Goal: Communication & Community: Answer question/provide support

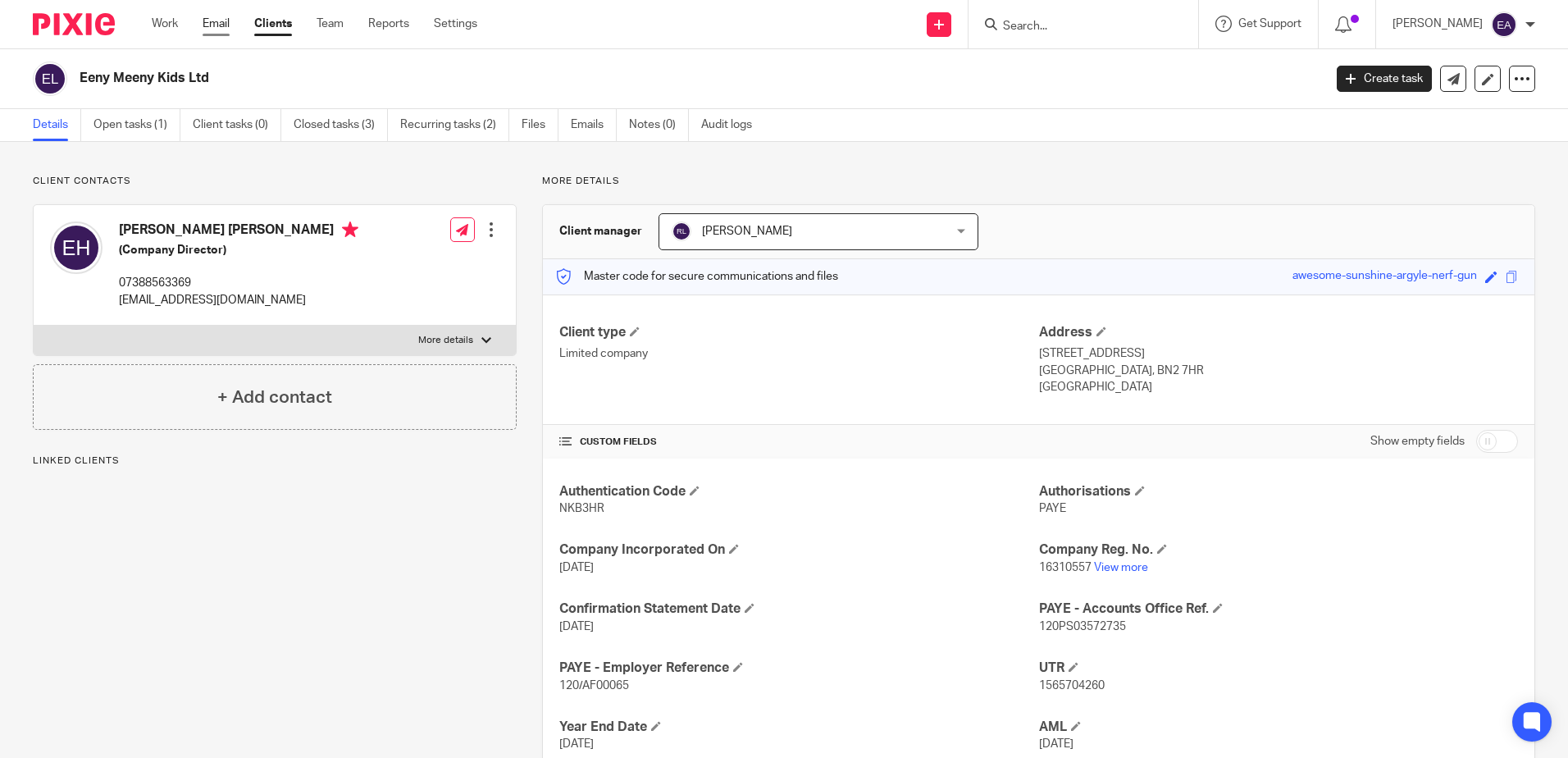
click at [220, 22] on link "Email" at bounding box center [216, 23] width 27 height 16
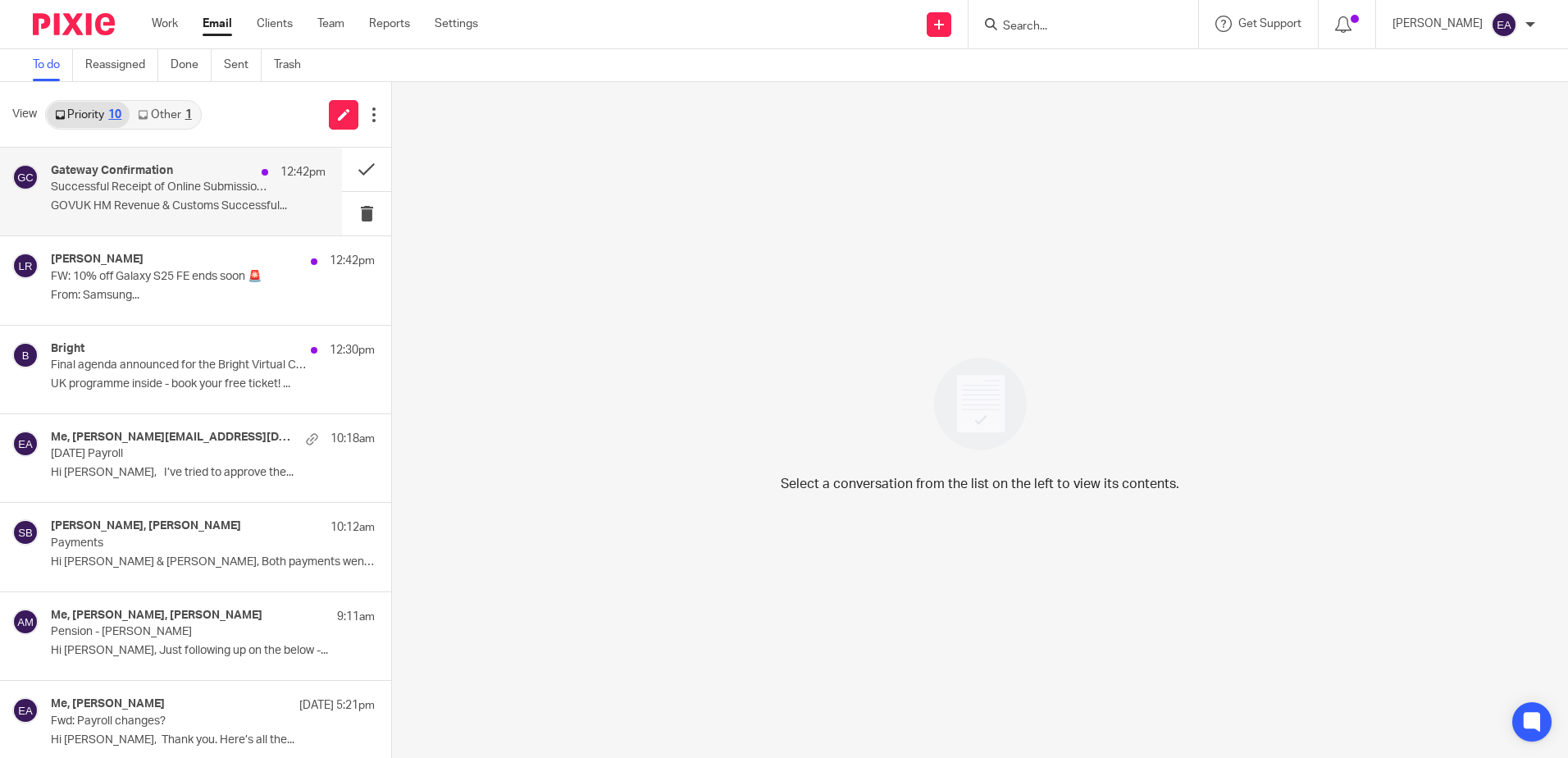
click at [200, 178] on div "Gateway Confirmation 12:42pm" at bounding box center [189, 172] width 275 height 16
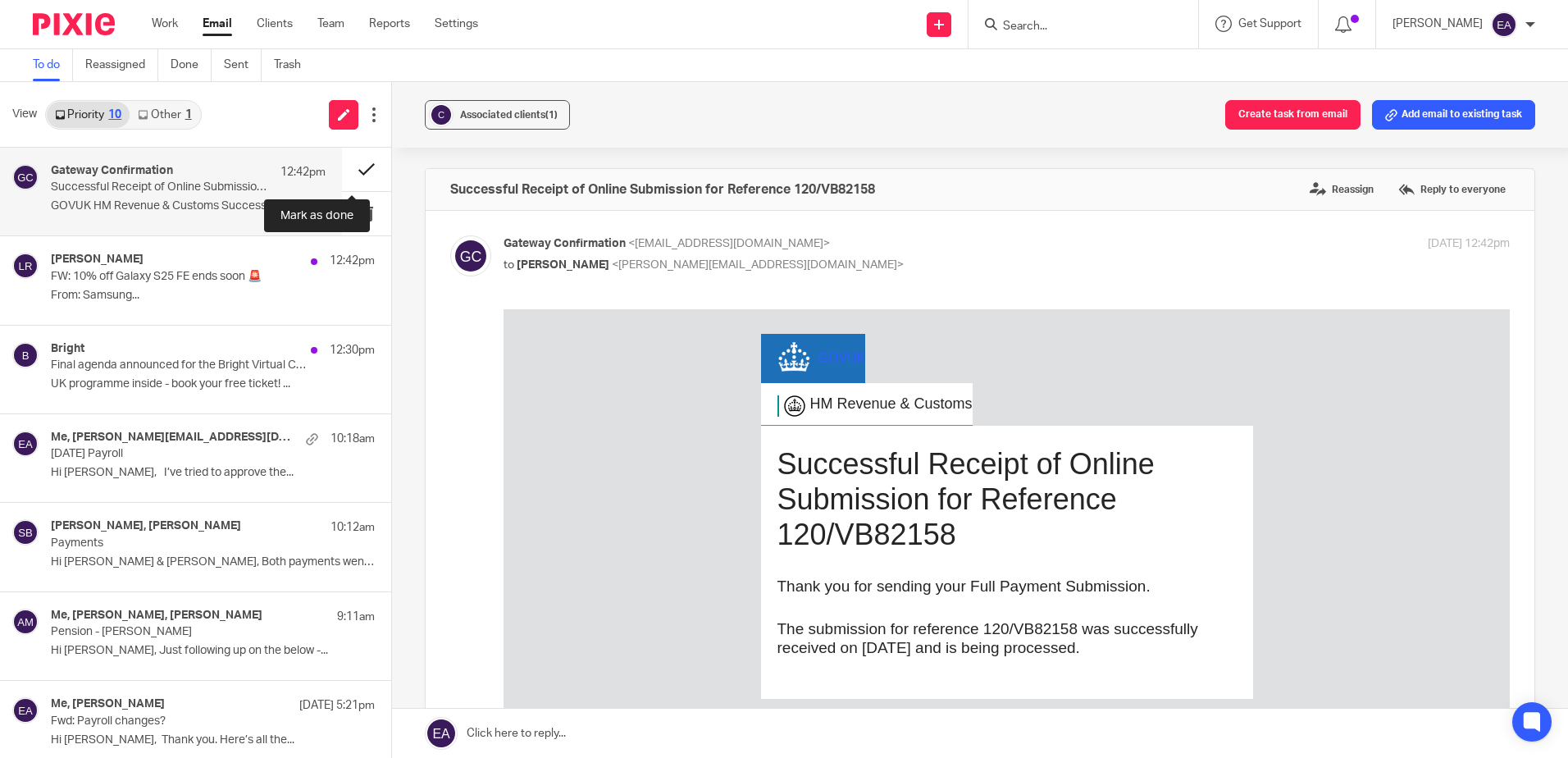
click at [354, 168] on button at bounding box center [367, 169] width 50 height 44
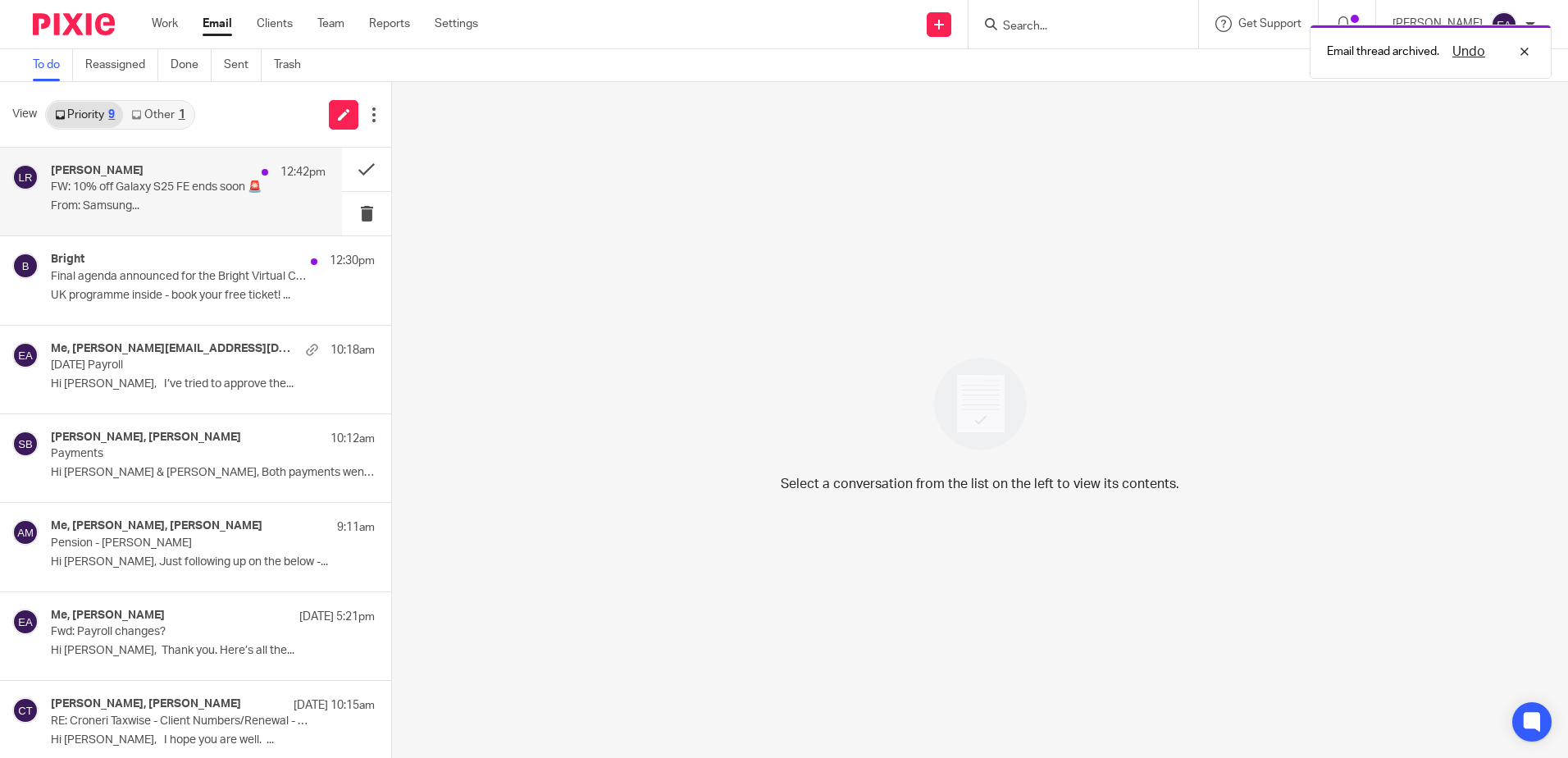
click at [176, 185] on p "FW: 10% off Galaxy S25 FE ends soon 🚨" at bounding box center [161, 187] width 220 height 14
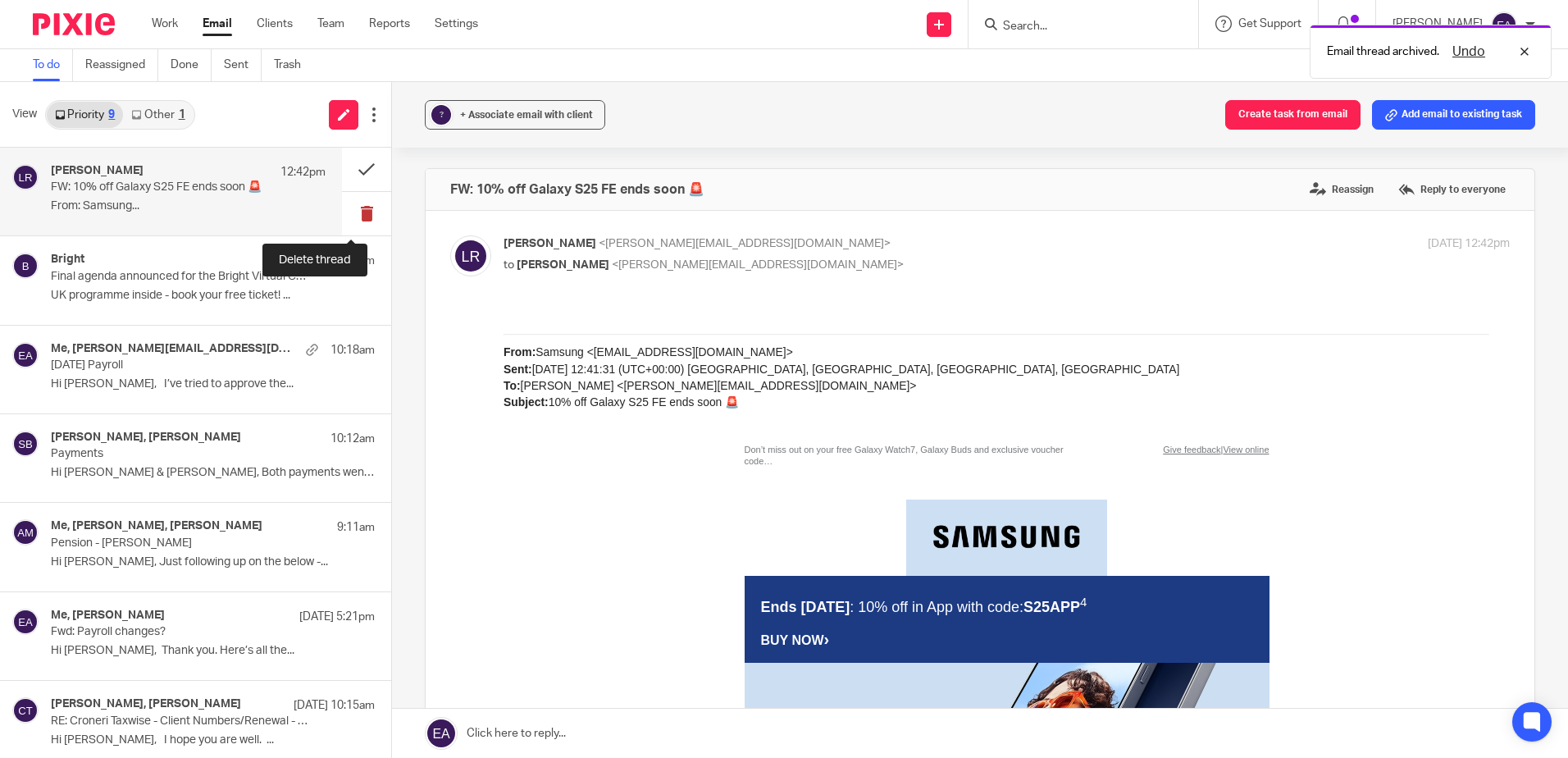
click at [352, 211] on button at bounding box center [367, 213] width 50 height 44
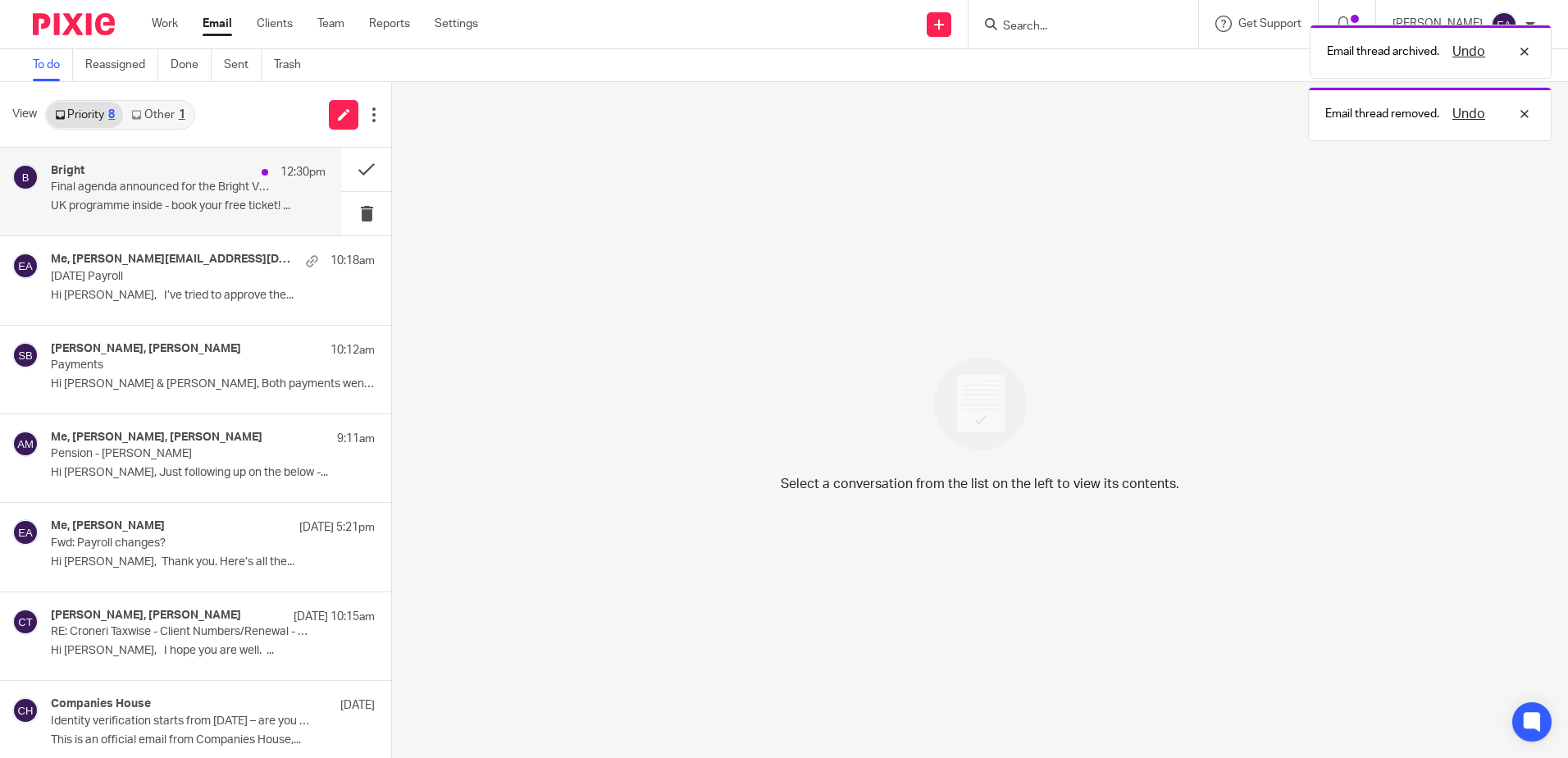
click at [157, 184] on p "Final agenda announced for the Bright Virtual Conference 2025" at bounding box center [161, 187] width 220 height 14
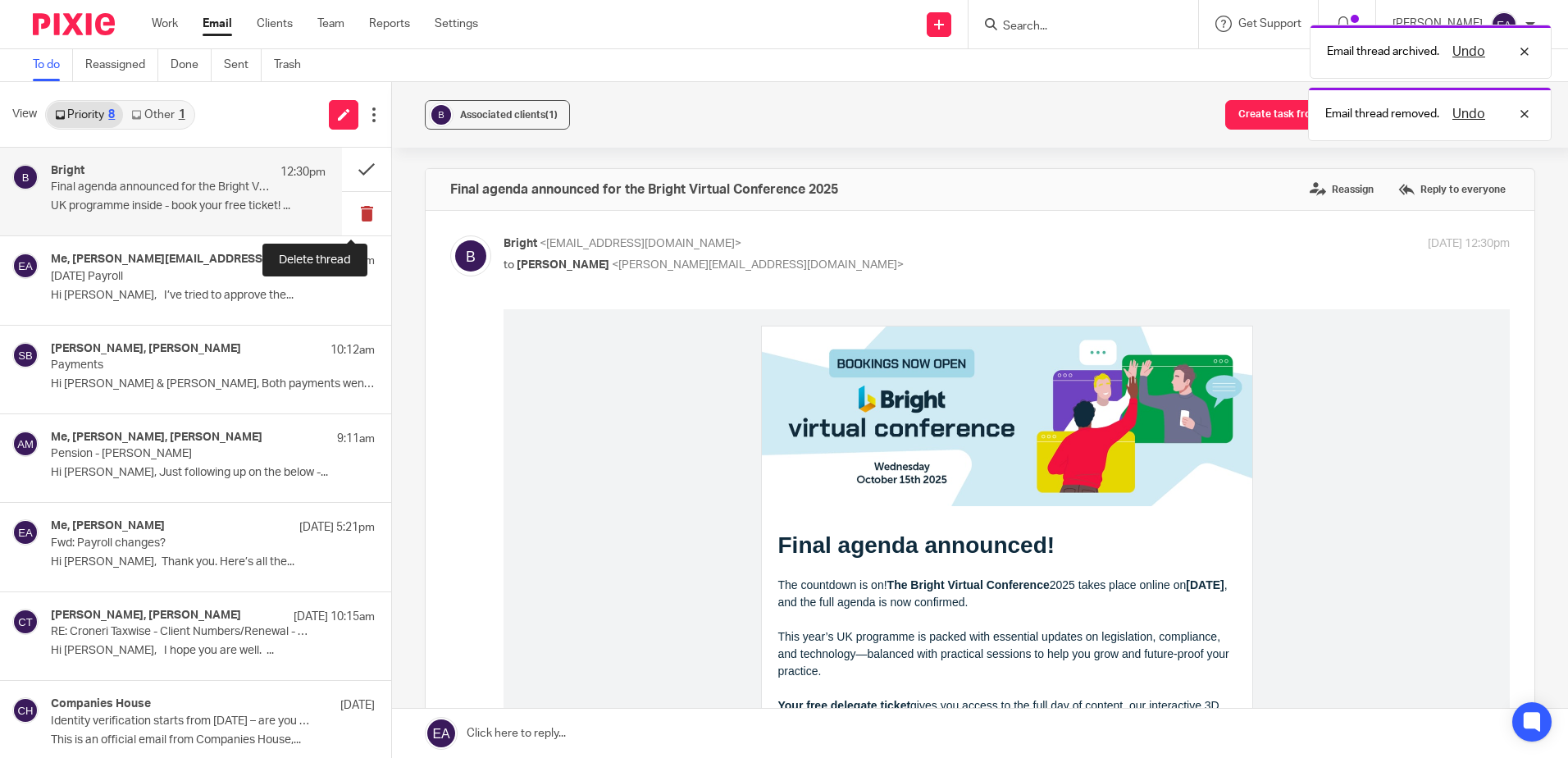
click at [353, 207] on button at bounding box center [367, 213] width 50 height 44
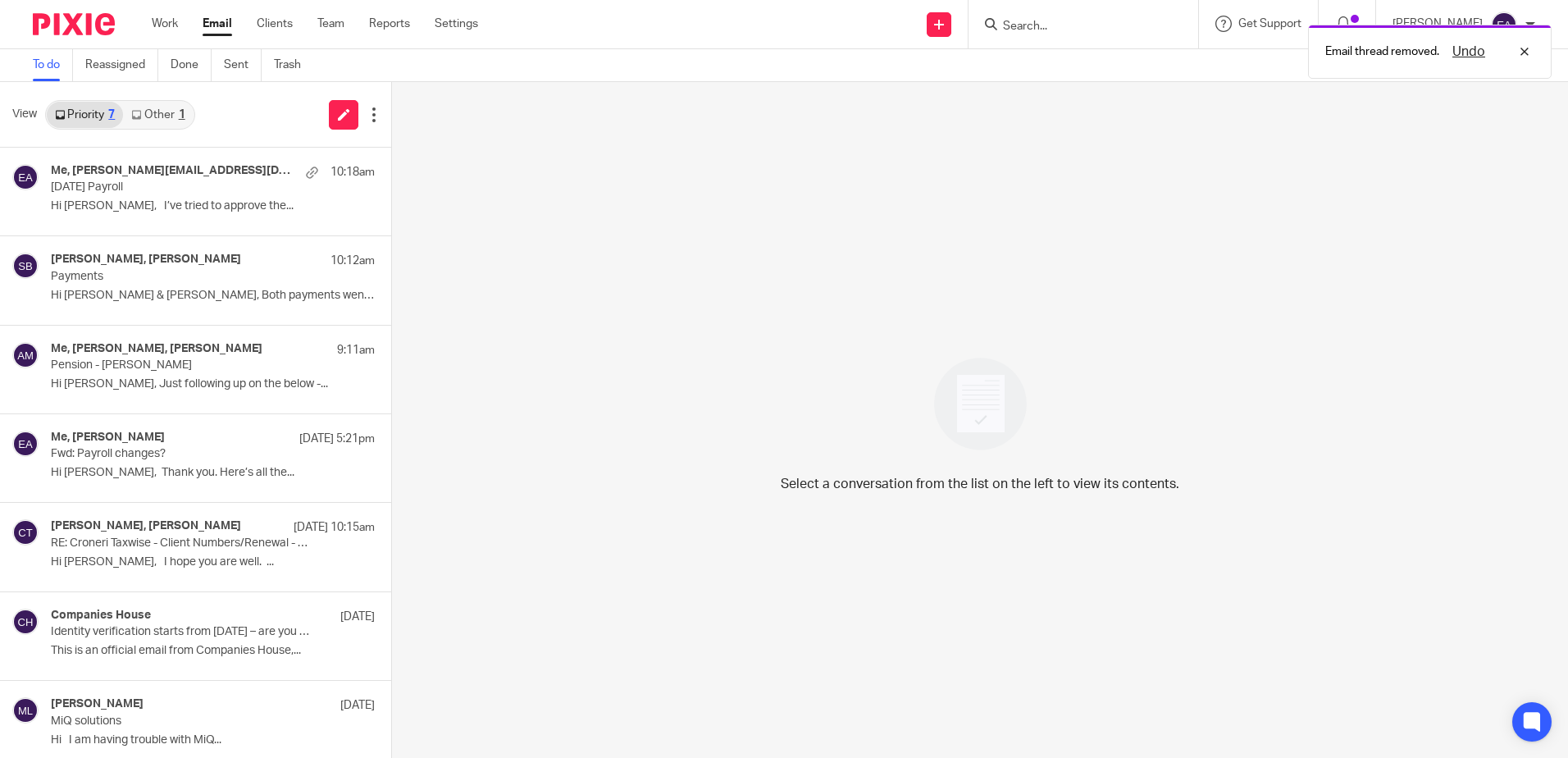
click at [178, 116] on link "Other 1" at bounding box center [158, 114] width 70 height 26
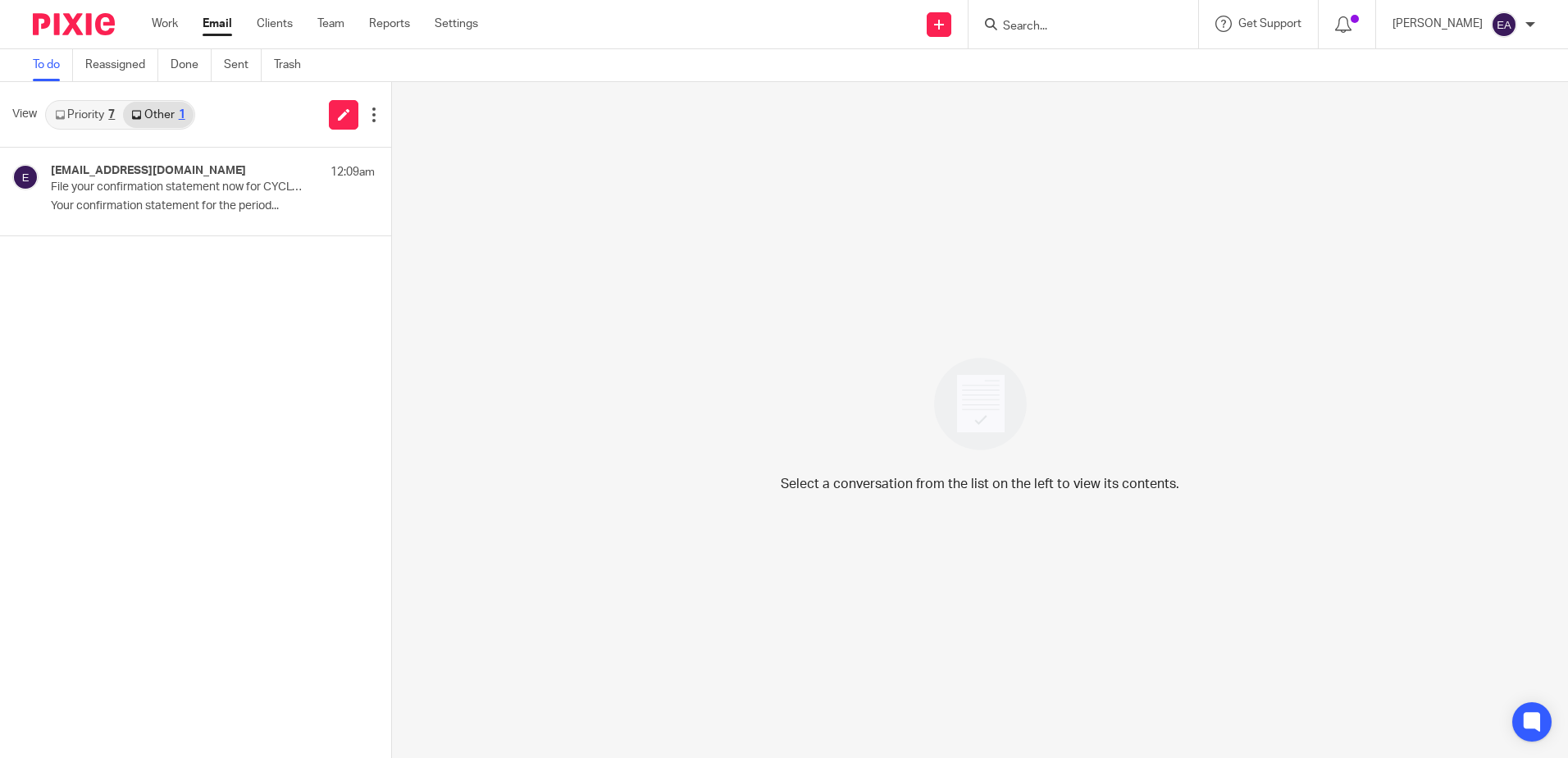
click at [90, 117] on link "Priority 7" at bounding box center [85, 114] width 76 height 26
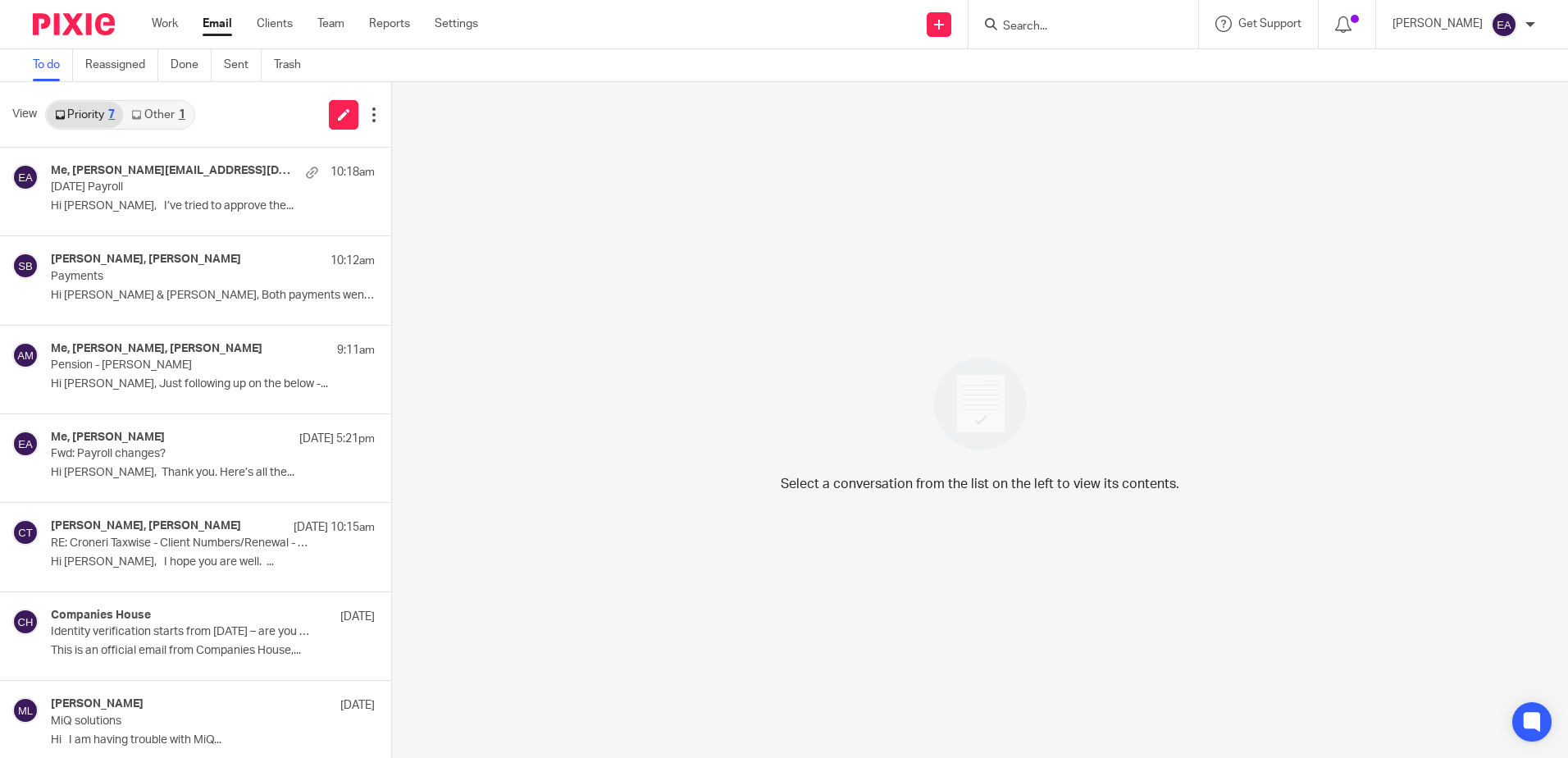
click at [1087, 32] on input "Search" at bounding box center [1075, 26] width 148 height 15
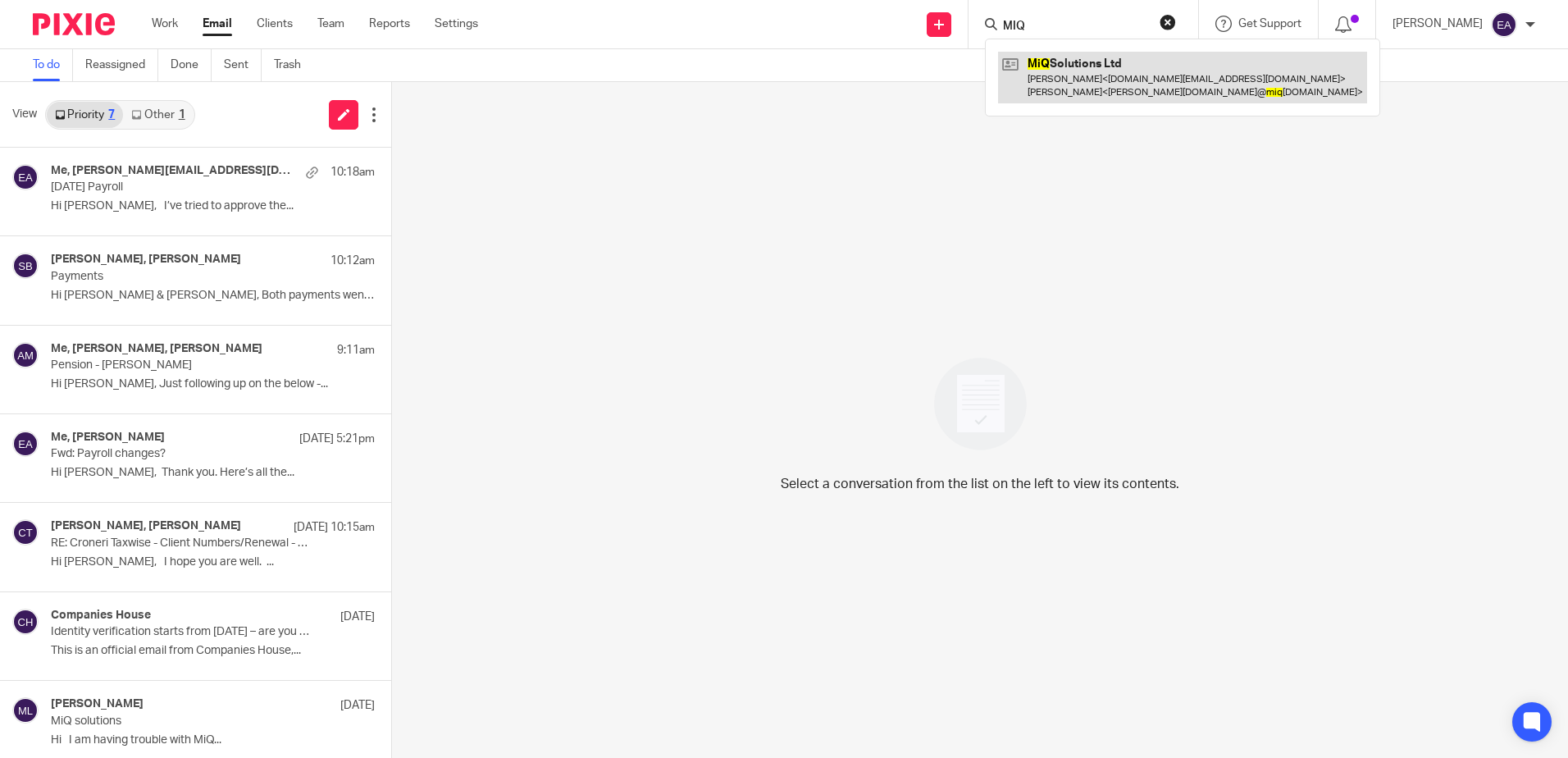
type input "MIQ"
click at [1163, 72] on link at bounding box center [1182, 78] width 369 height 51
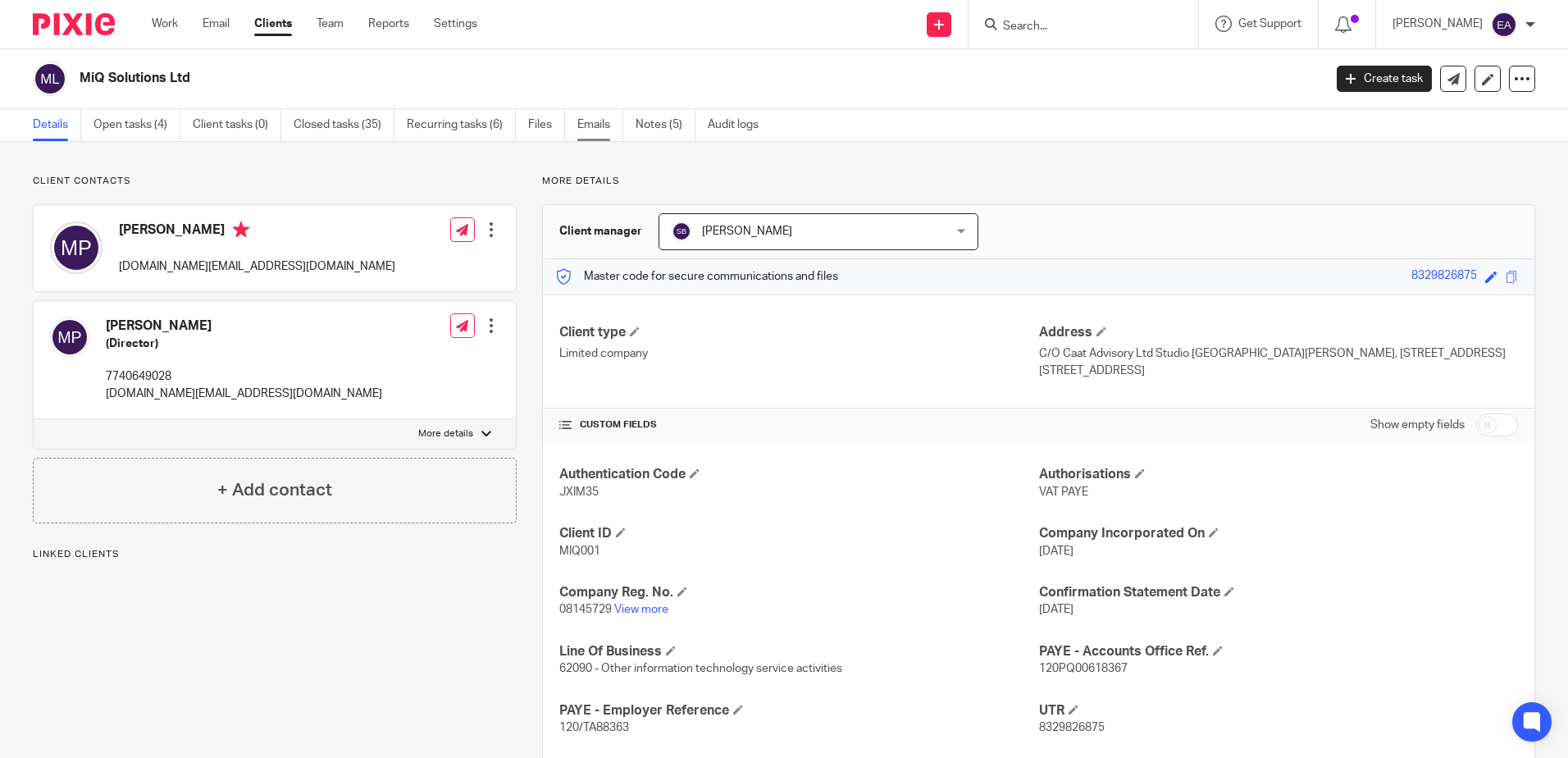
click at [584, 120] on link "Emails" at bounding box center [600, 125] width 46 height 32
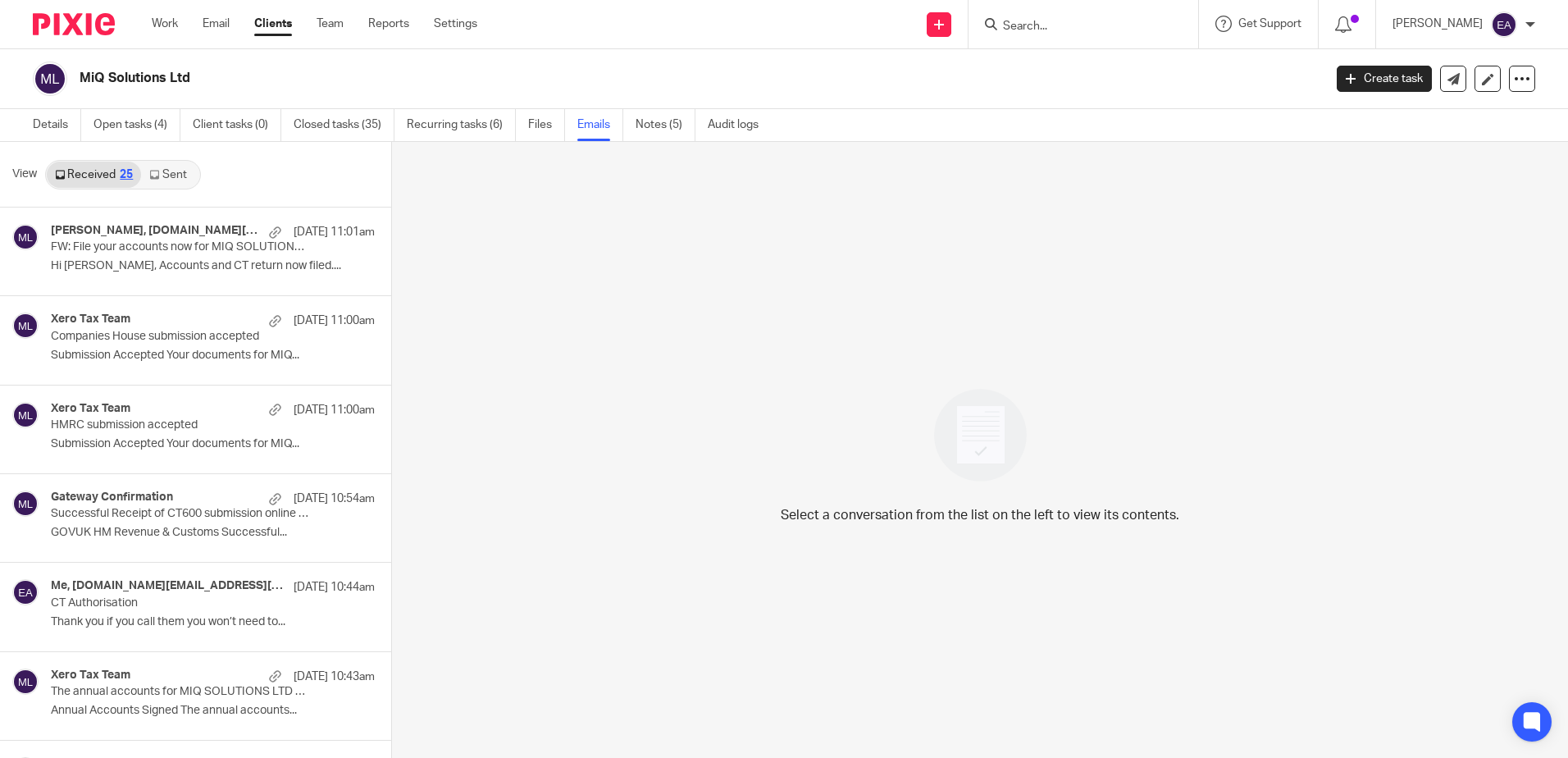
click at [172, 173] on link "Sent" at bounding box center [169, 174] width 57 height 26
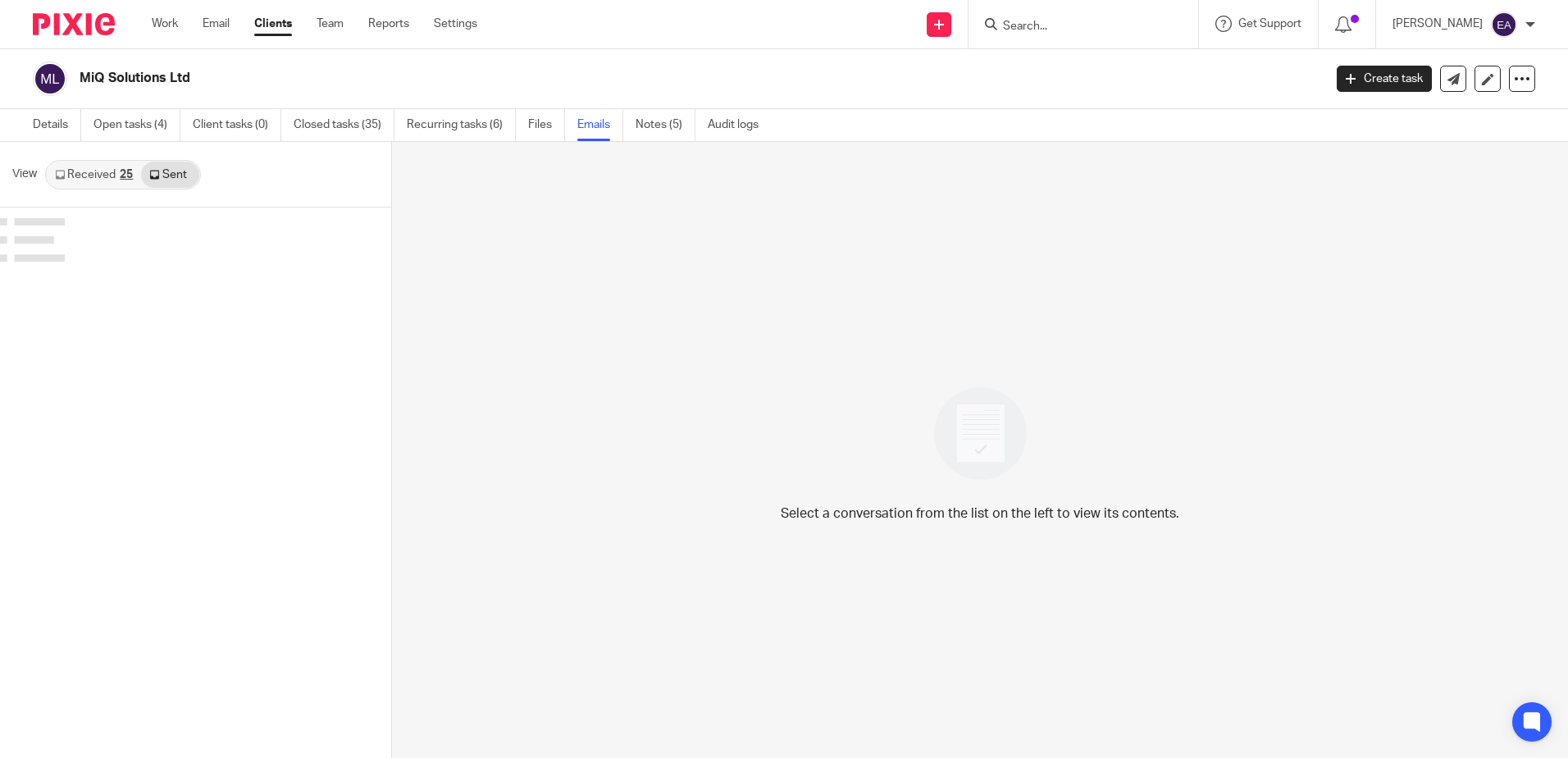
click at [174, 178] on link "Sent" at bounding box center [169, 174] width 57 height 26
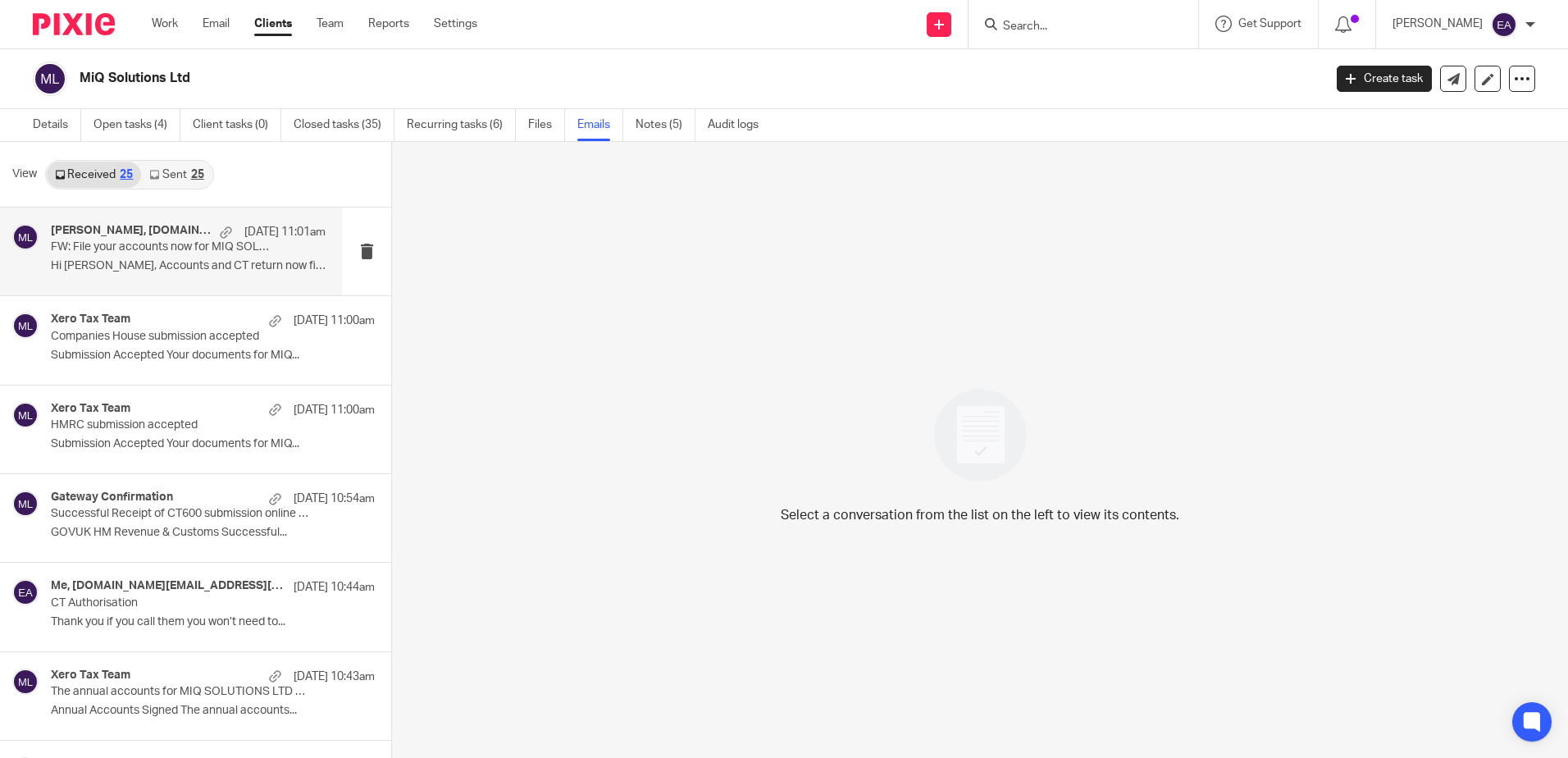
click at [171, 261] on p "Hi [PERSON_NAME], Accounts and CT return now filed...." at bounding box center [189, 266] width 275 height 14
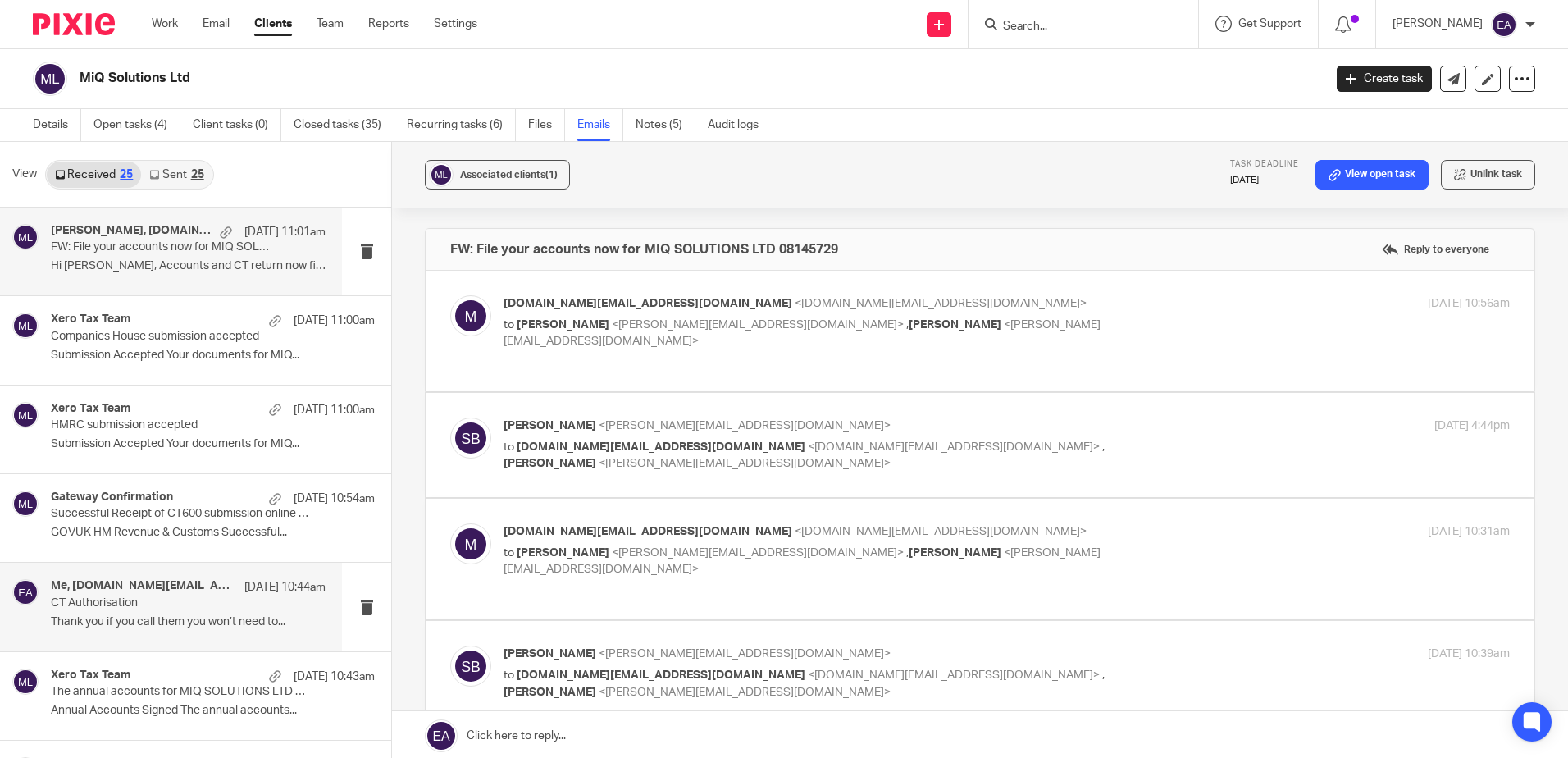
click at [195, 615] on p "Thank you if you call them you won’t need to..." at bounding box center [189, 622] width 275 height 14
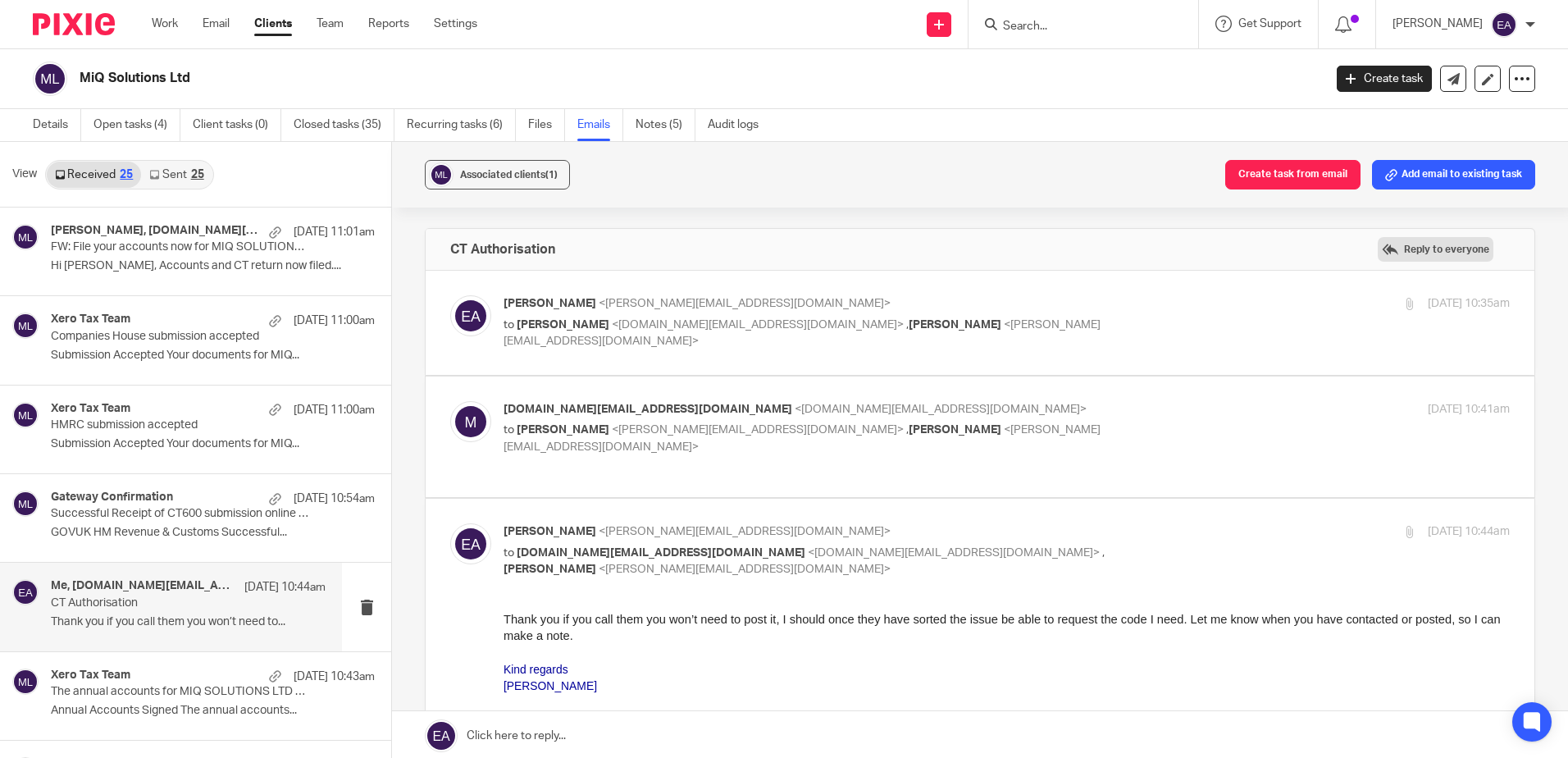
click at [1438, 247] on label "Reply to everyone" at bounding box center [1435, 249] width 115 height 25
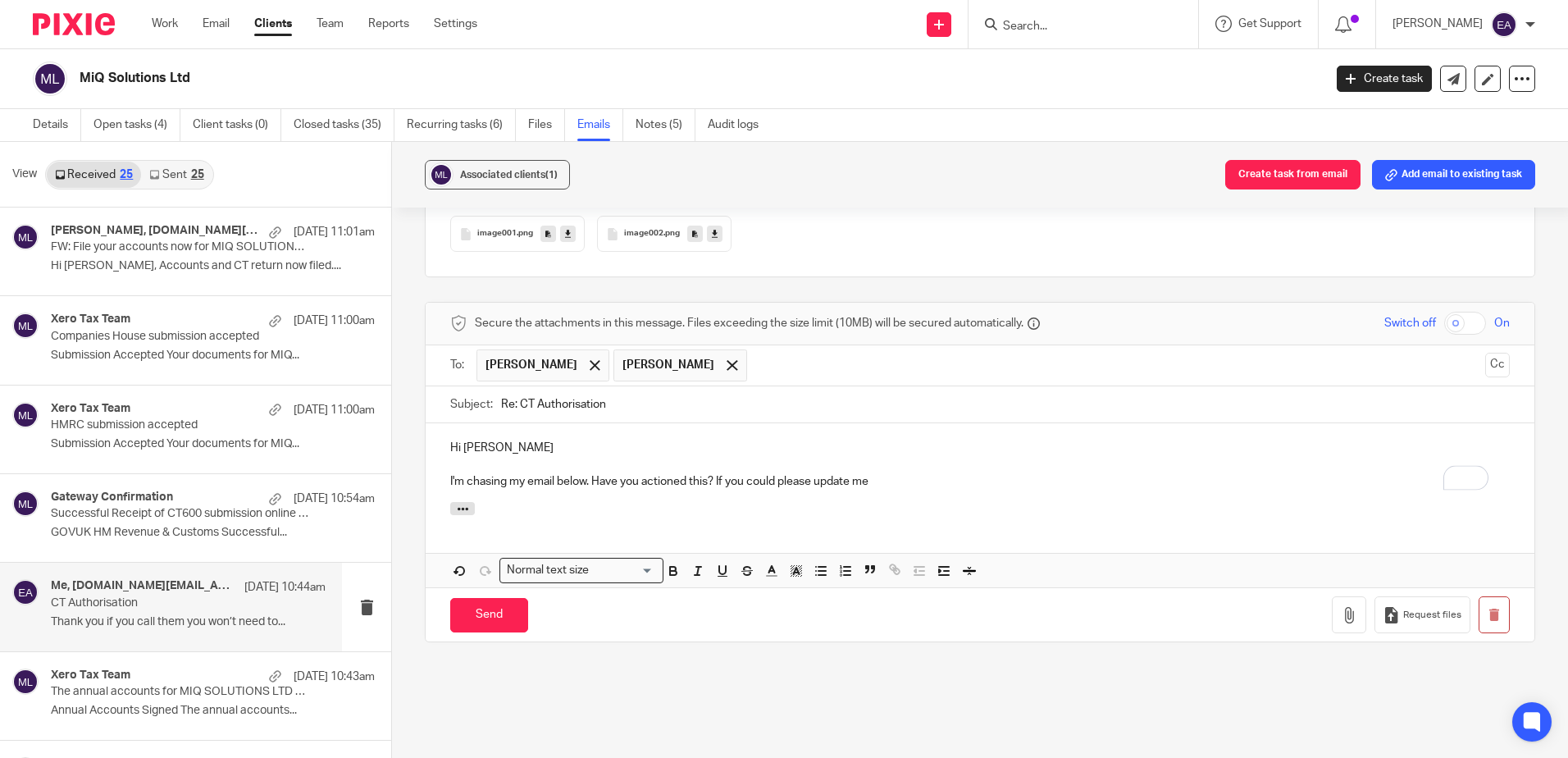
click at [922, 473] on p "I'm chasing my email below. Have you actioned this? If you could please update …" at bounding box center [980, 481] width 1059 height 16
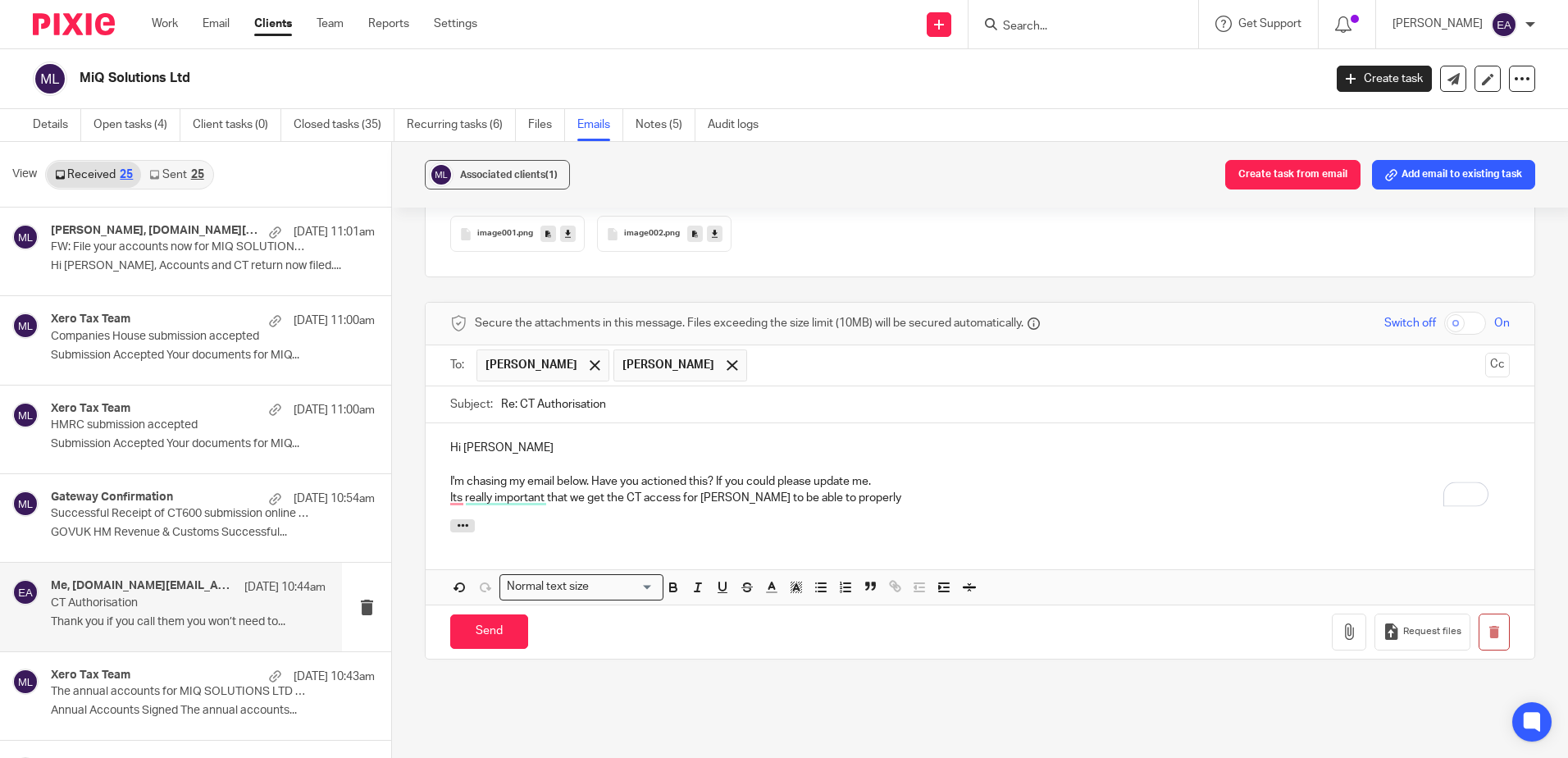
click at [860, 490] on p "Its really important that we get the CT access for Steve to be able to properly" at bounding box center [980, 498] width 1059 height 16
click at [494, 617] on input "Send" at bounding box center [489, 632] width 78 height 35
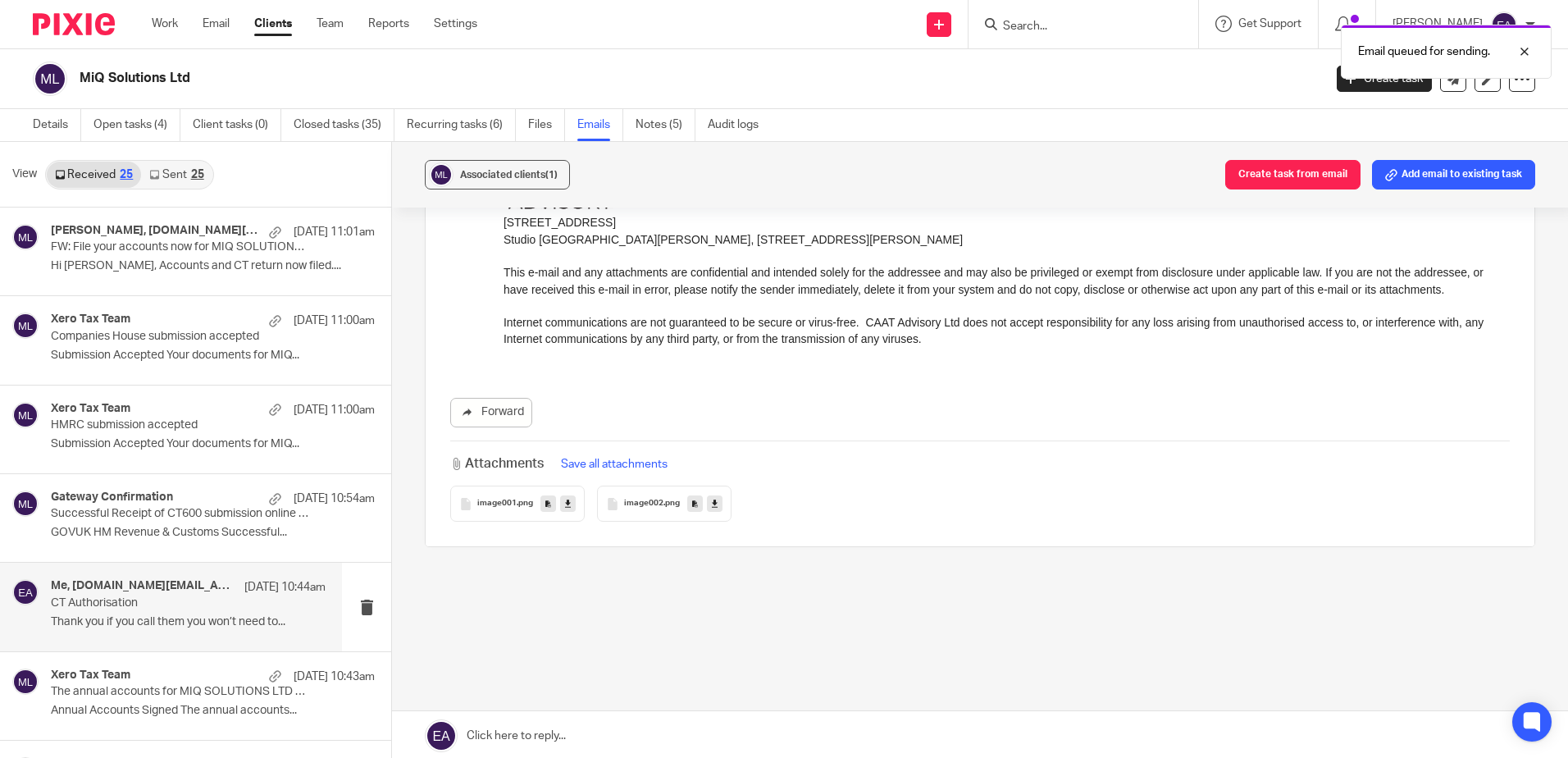
scroll to position [1352, 0]
